Goal: Task Accomplishment & Management: Complete application form

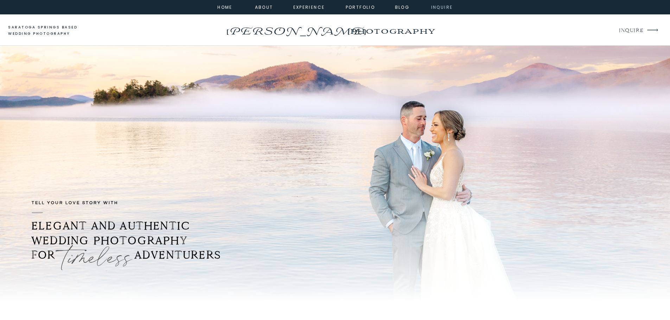
click at [432, 8] on nav "inquire" at bounding box center [441, 7] width 25 height 6
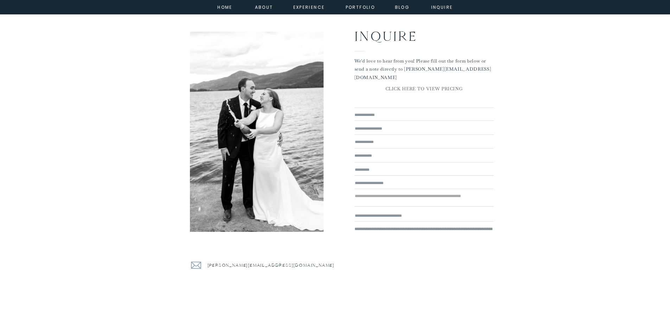
scroll to position [48, 0]
